Goal: Find contact information: Obtain details needed to contact an individual or organization

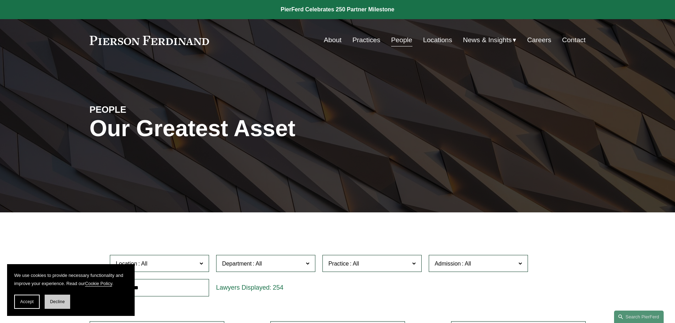
click at [53, 301] on span "Decline" at bounding box center [57, 301] width 15 height 5
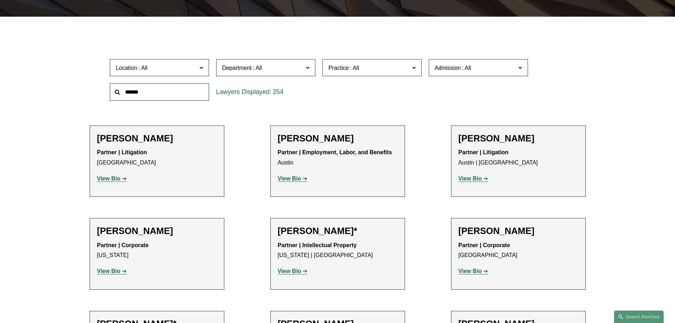
scroll to position [213, 0]
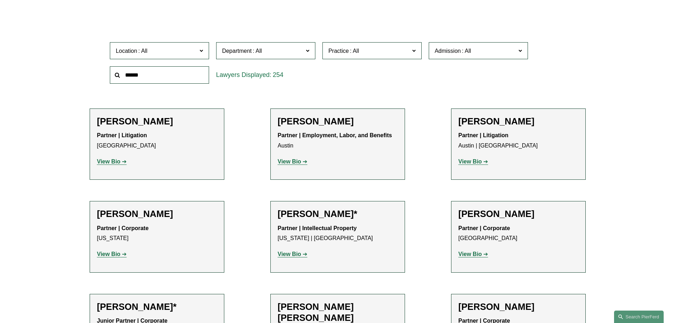
click at [134, 72] on input "text" at bounding box center [159, 74] width 99 height 17
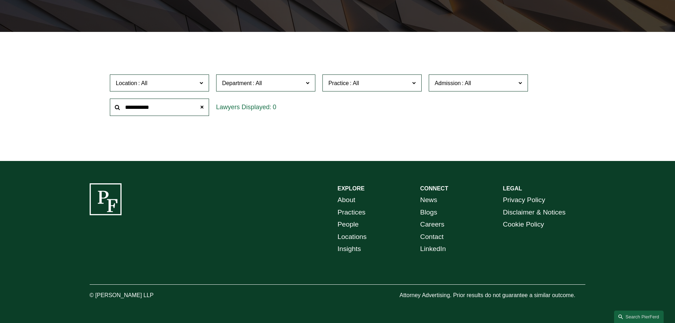
scroll to position [181, 0]
drag, startPoint x: 163, startPoint y: 109, endPoint x: 103, endPoint y: 109, distance: 60.6
click at [108, 110] on div "**********" at bounding box center [159, 107] width 106 height 24
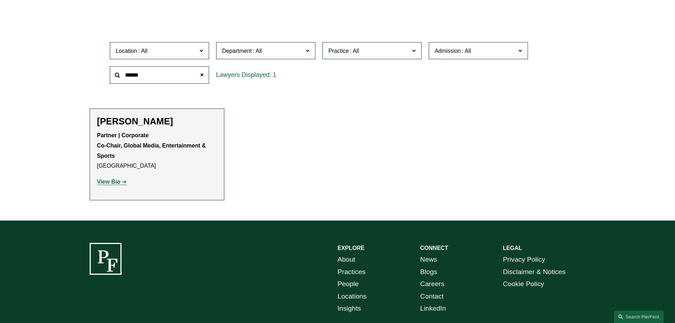
type input "******"
click at [114, 182] on strong "View Bio" at bounding box center [108, 182] width 23 height 6
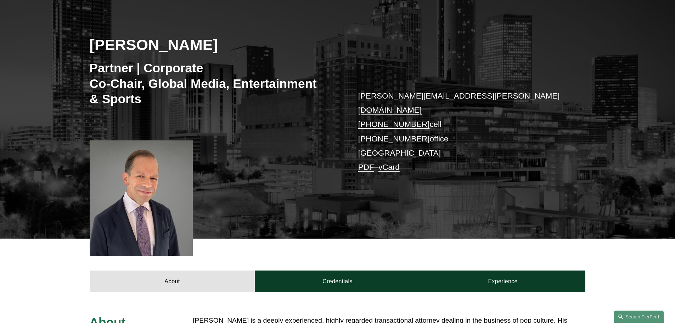
scroll to position [71, 0]
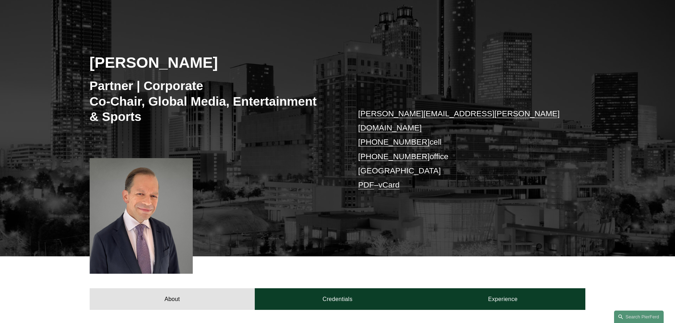
drag, startPoint x: 417, startPoint y: 141, endPoint x: 369, endPoint y: 145, distance: 48.0
click at [369, 145] on p "steven.sidman@pierferd.com +1.404.932.3111 cell +1.404.334.0112 office Atlanta …" at bounding box center [461, 150] width 206 height 86
copy link "404.334.0112"
drag, startPoint x: 558, startPoint y: 253, endPoint x: 566, endPoint y: 203, distance: 50.2
click at [558, 256] on div "About Credentials Experience" at bounding box center [337, 282] width 675 height 53
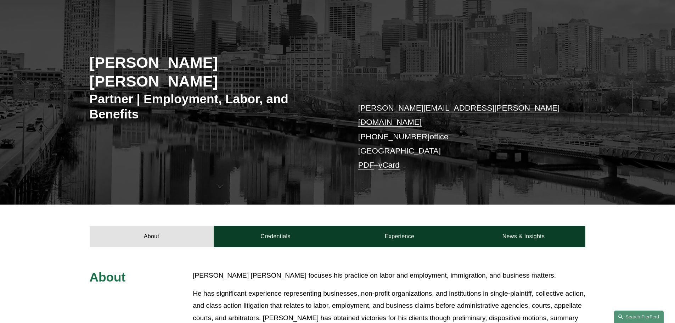
scroll to position [106, 0]
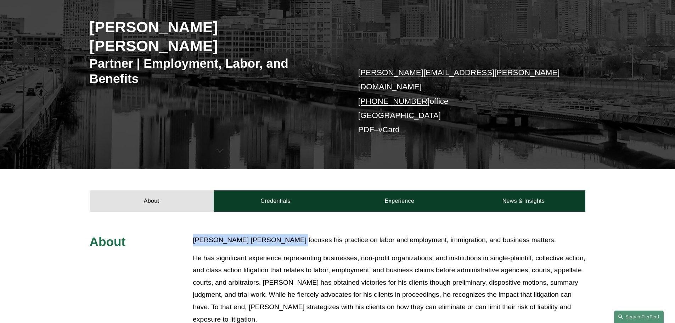
drag, startPoint x: 194, startPoint y: 217, endPoint x: 281, endPoint y: 218, distance: 87.5
click at [281, 234] on p "Giovanni Antonucci Di Cesare focuses his practice on labor and employment, immi…" at bounding box center [389, 240] width 392 height 12
copy p "Giovanni Antonucci Di Cesare"
